Goal: Information Seeking & Learning: Learn about a topic

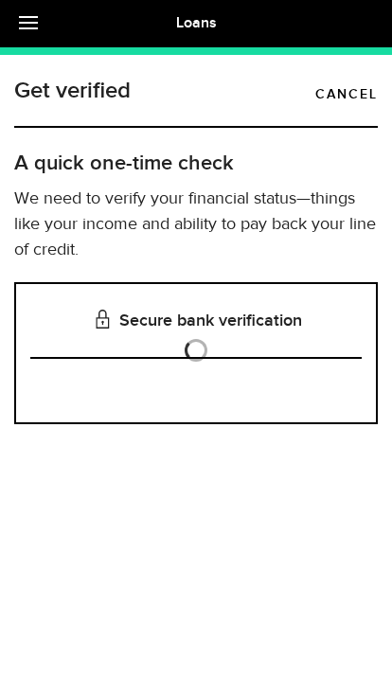
click at [32, 32] on link at bounding box center [33, 23] width 66 height 47
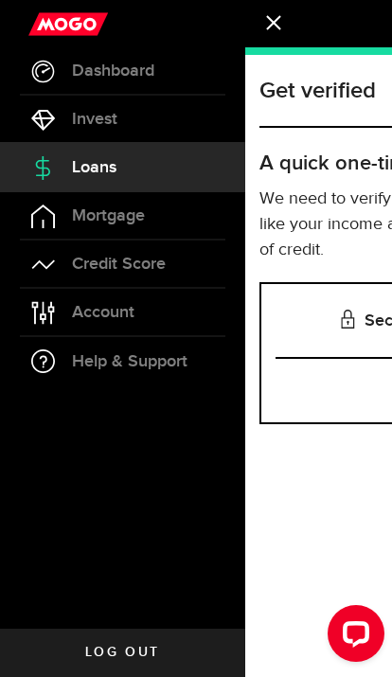
click at [97, 73] on span "Dashboard" at bounding box center [113, 70] width 82 height 17
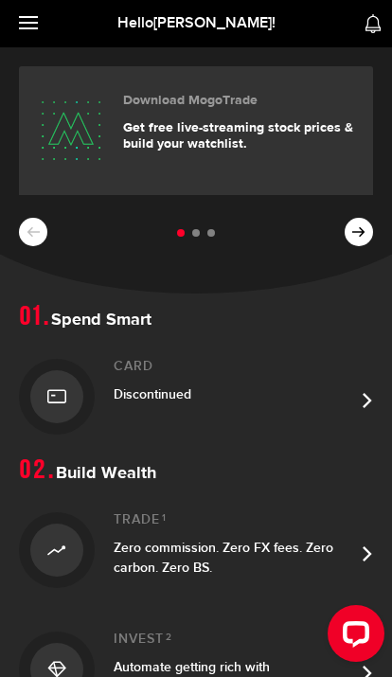
click at [26, 35] on link at bounding box center [33, 23] width 66 height 47
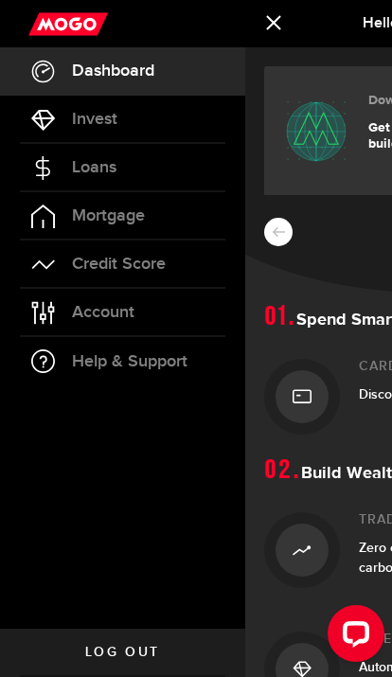
click at [84, 115] on span "Invest" at bounding box center [94, 119] width 45 height 17
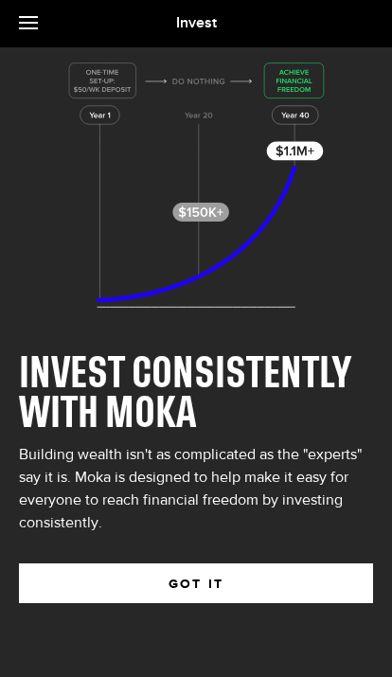
click at [32, 29] on link at bounding box center [33, 23] width 66 height 47
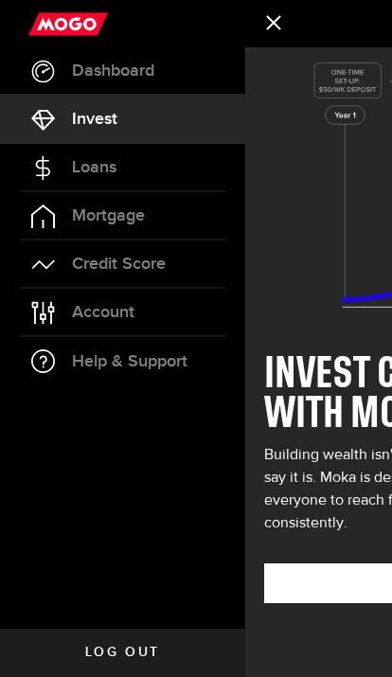
click at [77, 168] on span "Loans" at bounding box center [94, 167] width 44 height 17
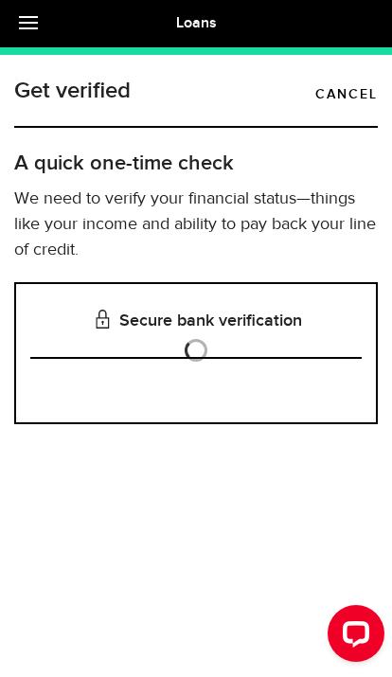
click at [43, 22] on link at bounding box center [33, 23] width 66 height 47
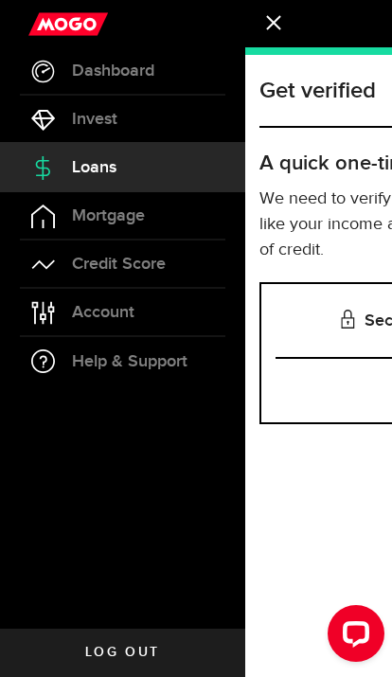
click at [74, 215] on span "Mortgage" at bounding box center [108, 215] width 73 height 17
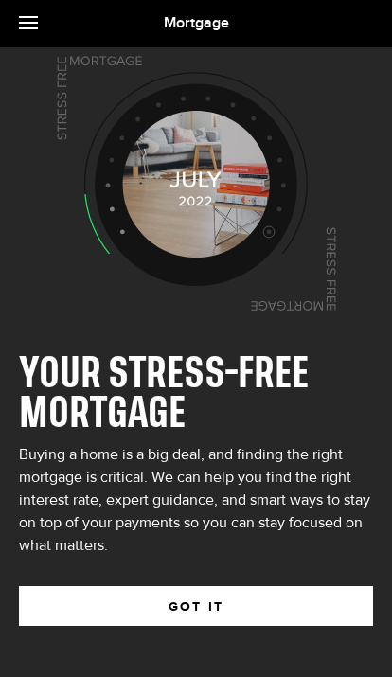
click at [30, 20] on link at bounding box center [33, 23] width 66 height 47
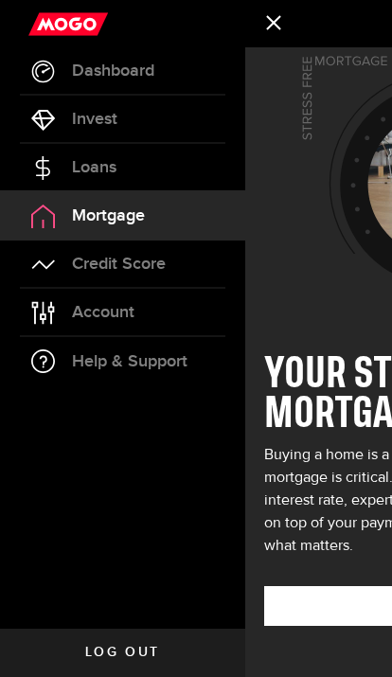
click at [72, 272] on span "Credit Score" at bounding box center [119, 263] width 94 height 17
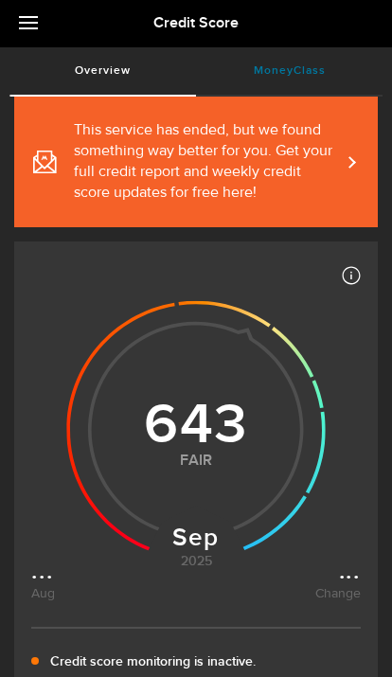
click at [272, 56] on link "MoneyClass (requires attention)" at bounding box center [289, 70] width 186 height 47
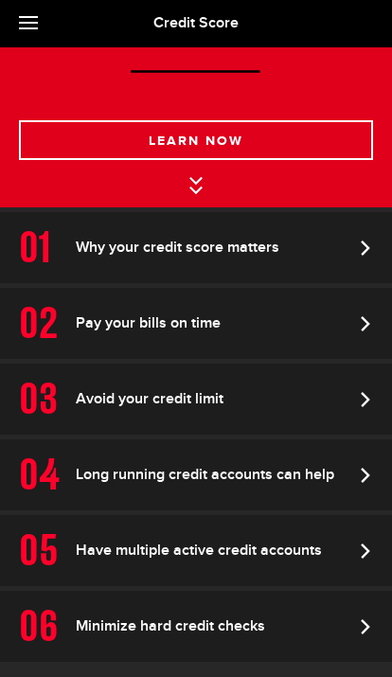
scroll to position [470, 0]
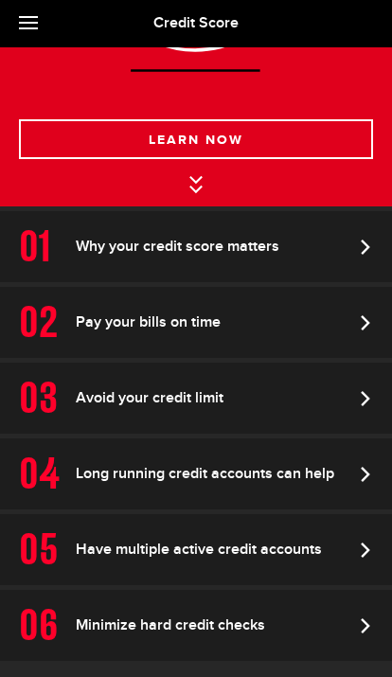
click at [337, 433] on link "Avoid your credit limit" at bounding box center [196, 397] width 392 height 71
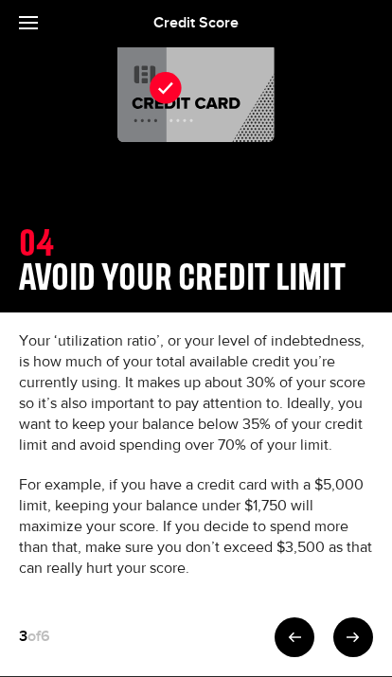
scroll to position [182, 0]
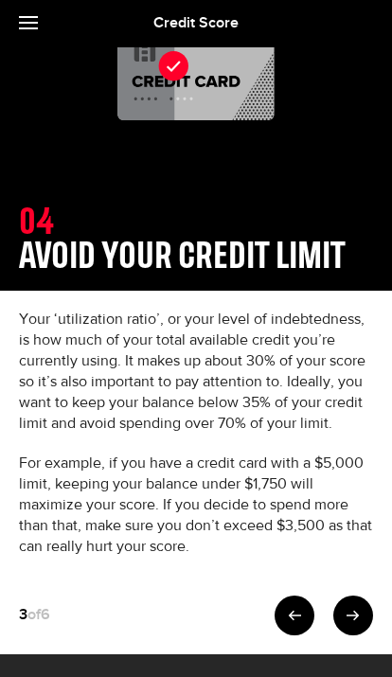
click at [368, 608] on link at bounding box center [353, 615] width 40 height 40
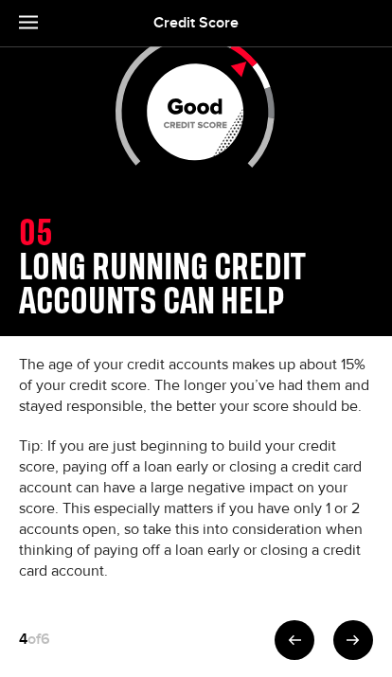
scroll to position [195, 0]
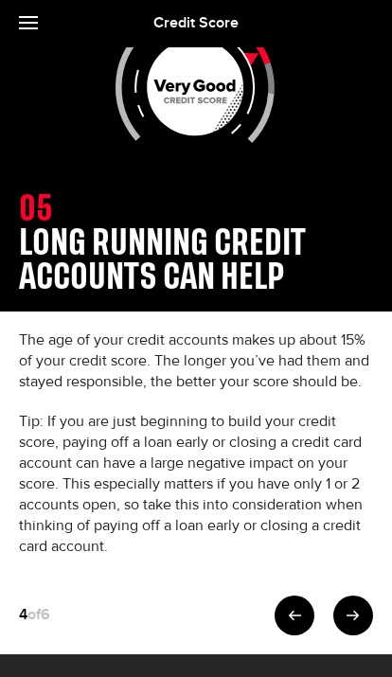
click at [357, 618] on icon at bounding box center [352, 614] width 13 height 13
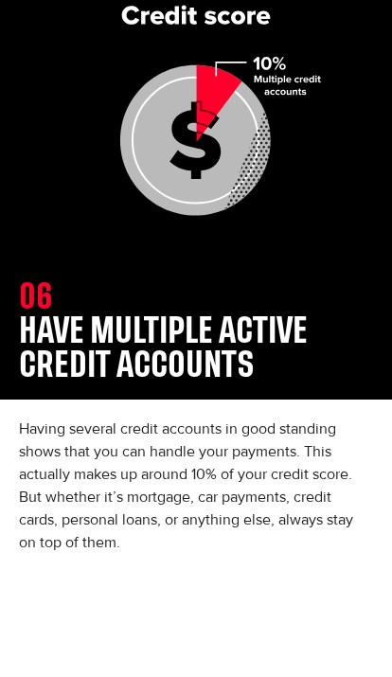
scroll to position [104, 0]
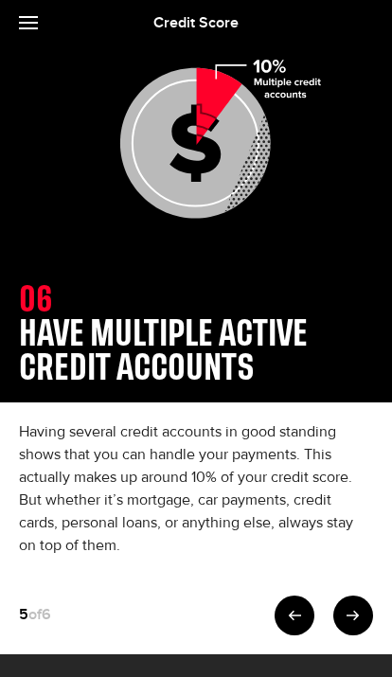
click at [36, 38] on link at bounding box center [33, 23] width 66 height 47
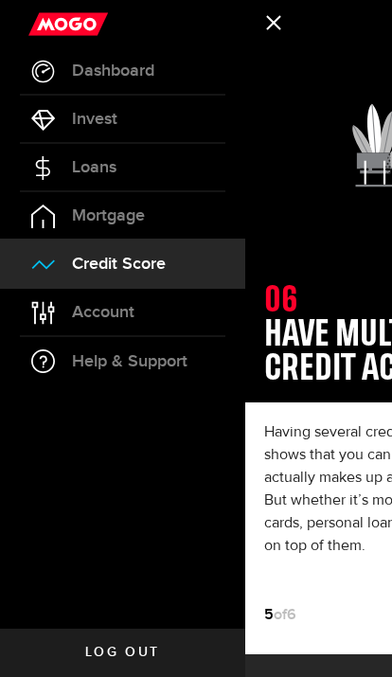
click at [93, 67] on span "Dashboard" at bounding box center [113, 70] width 82 height 17
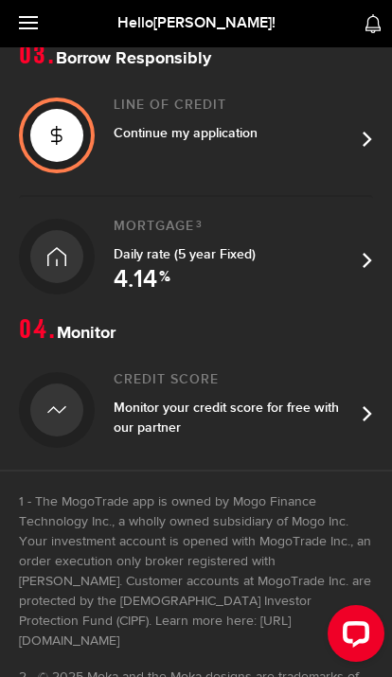
scroll to position [688, 0]
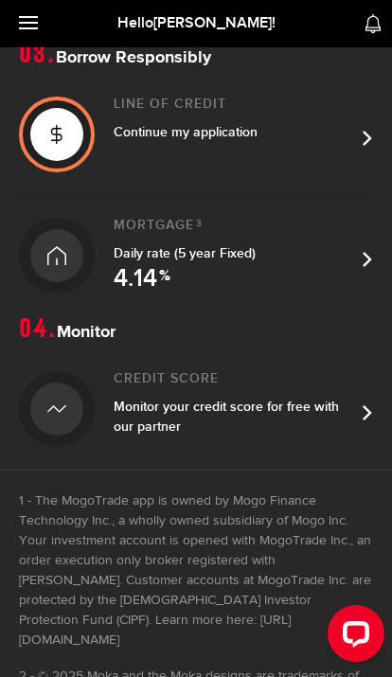
click at [83, 131] on div at bounding box center [57, 135] width 76 height 76
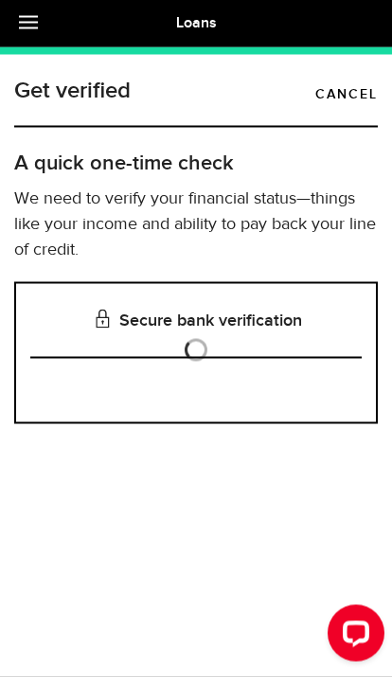
scroll to position [3, 0]
